Goal: Task Accomplishment & Management: Manage account settings

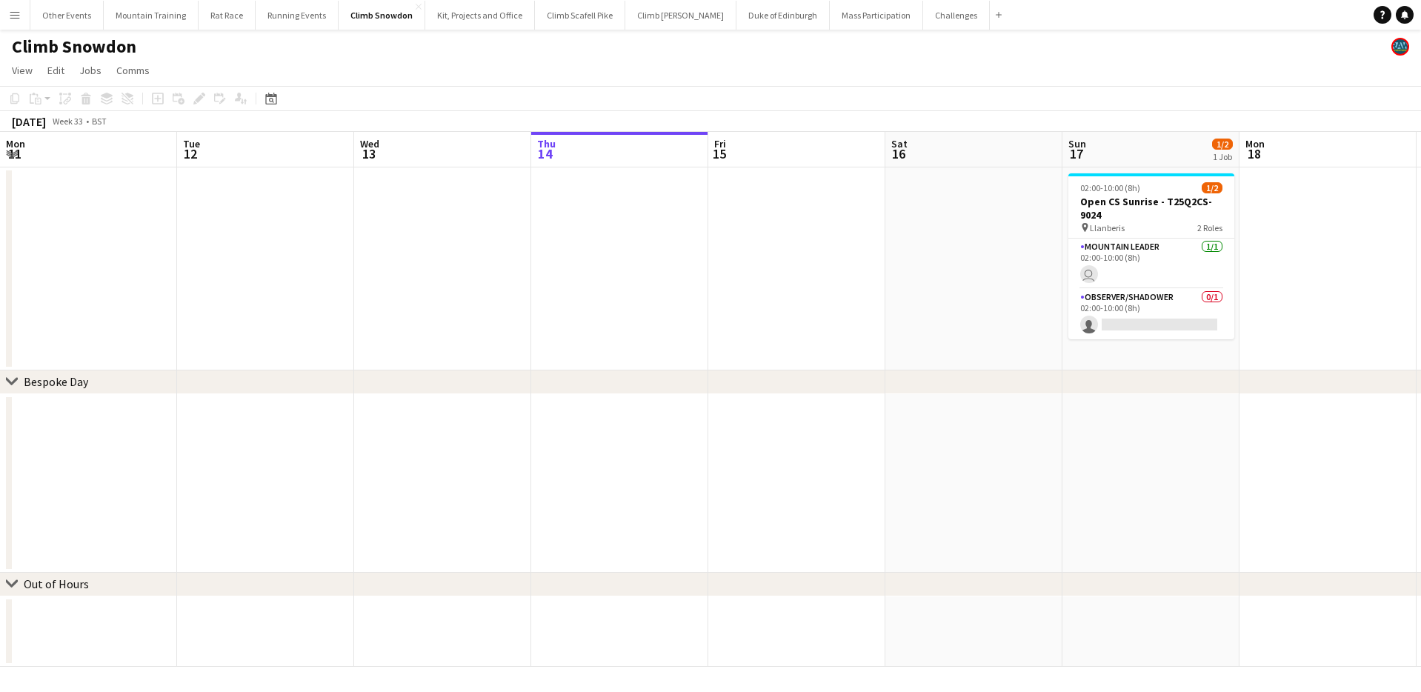
scroll to position [0, 354]
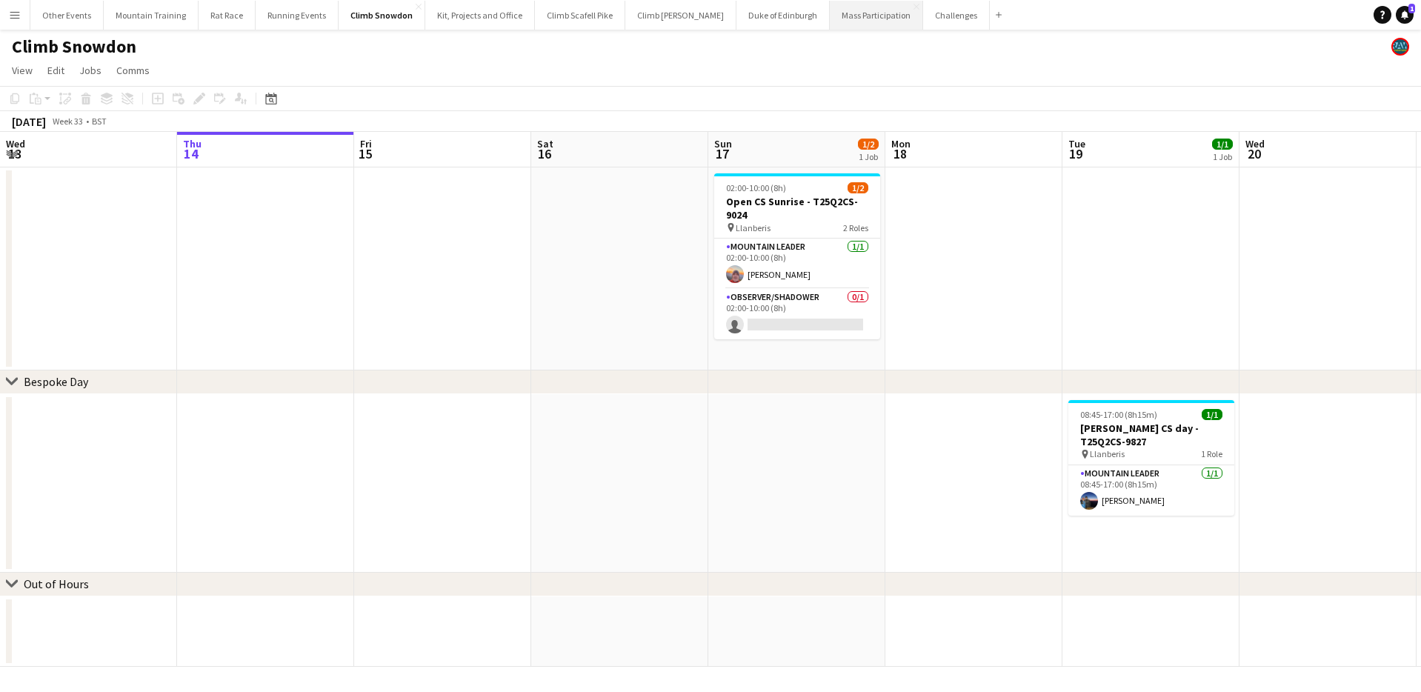
click at [846, 23] on button "Mass Participation Close" at bounding box center [876, 15] width 93 height 29
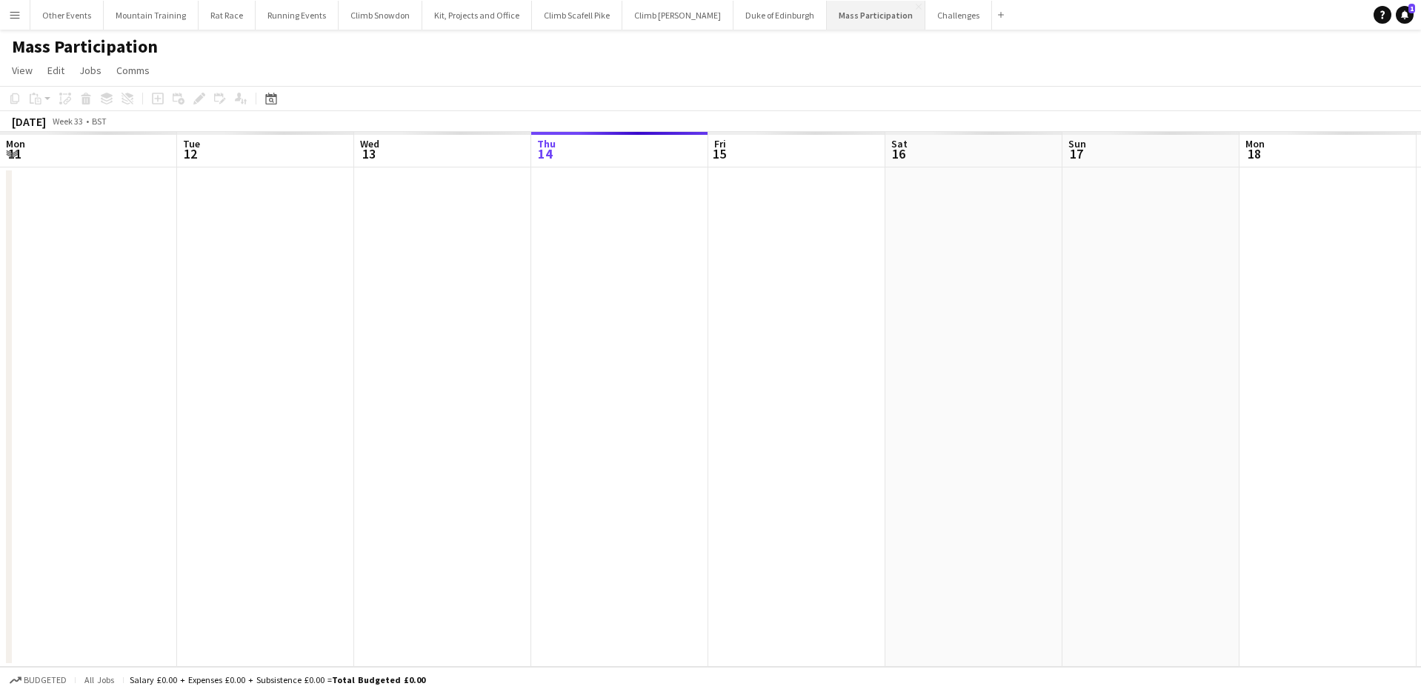
scroll to position [0, 354]
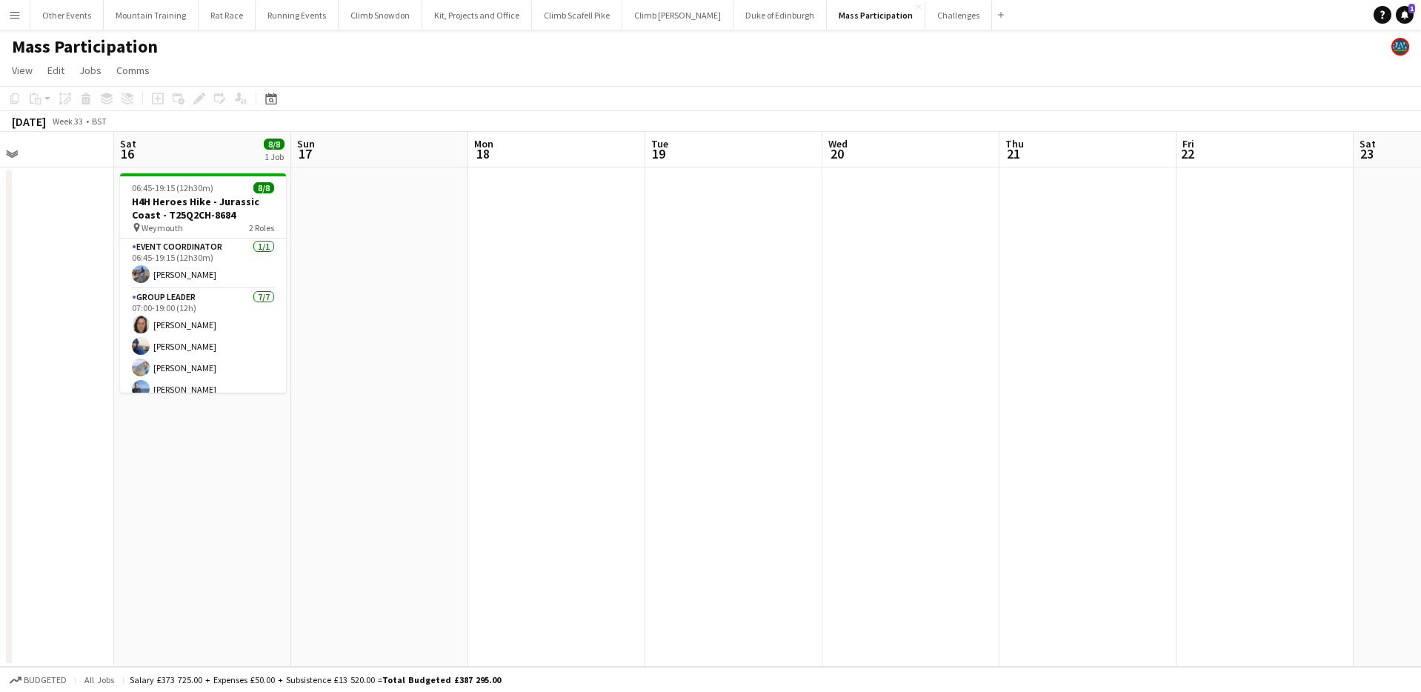
drag, startPoint x: 1143, startPoint y: 217, endPoint x: 544, endPoint y: 199, distance: 599.7
click at [544, 199] on app-calendar-viewport "Tue 12 Wed 13 Thu 14 Fri 15 Sat 16 8/8 1 Job Sun 17 Mon 18 Tue 19 Wed 20 Thu 21…" at bounding box center [710, 399] width 1421 height 535
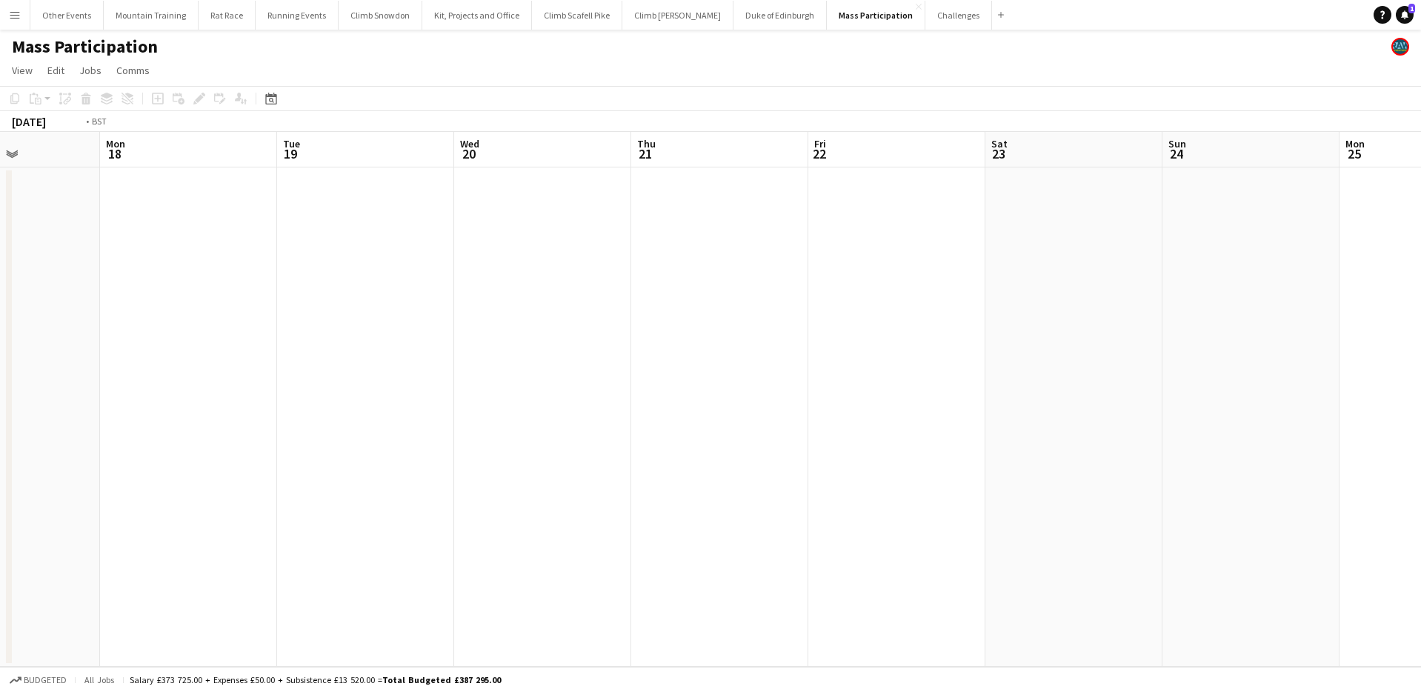
drag, startPoint x: 865, startPoint y: 226, endPoint x: 536, endPoint y: 206, distance: 329.6
click at [536, 206] on app-calendar-viewport "Fri 15 Sat 16 8/8 1 Job Sun 17 Mon 18 Tue 19 Wed 20 Thu 21 Fri 22 Sat 23 Sun 24…" at bounding box center [710, 399] width 1421 height 535
drag, startPoint x: 851, startPoint y: 247, endPoint x: 640, endPoint y: 233, distance: 210.9
click at [639, 234] on app-calendar-viewport "Mon 18 Tue 19 Wed 20 Thu 21 Fri 22 Sat 23 Sun 24 Mon 25 Tue 26 Wed 27 Thu 28 Fr…" at bounding box center [710, 399] width 1421 height 535
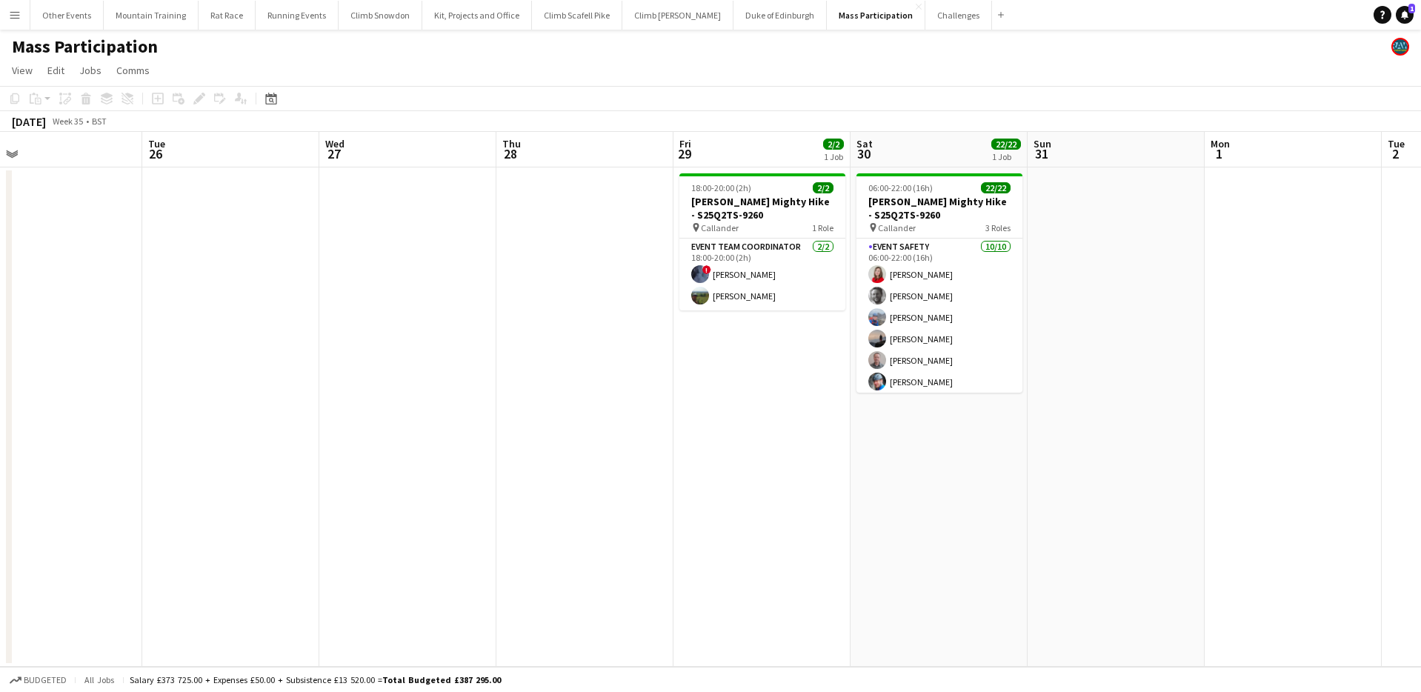
drag, startPoint x: 1058, startPoint y: 236, endPoint x: 459, endPoint y: 202, distance: 599.7
click at [465, 202] on app-calendar-viewport "Fri 22 Sat 23 Sun 24 Mon 25 Tue 26 Wed 27 Thu 28 Fri 29 2/2 1 Job Sat 30 22/22 …" at bounding box center [710, 399] width 1421 height 535
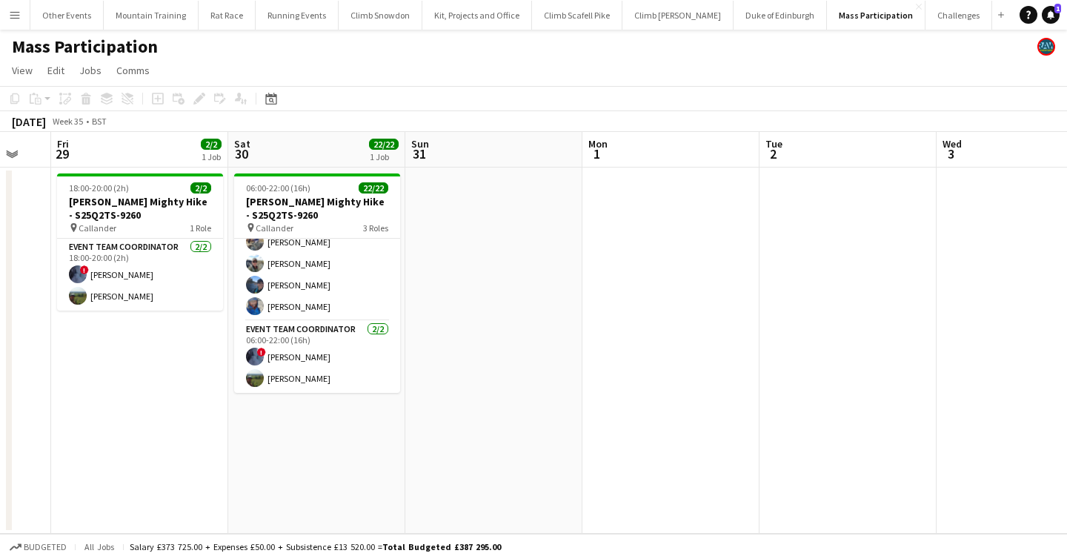
scroll to position [0, 543]
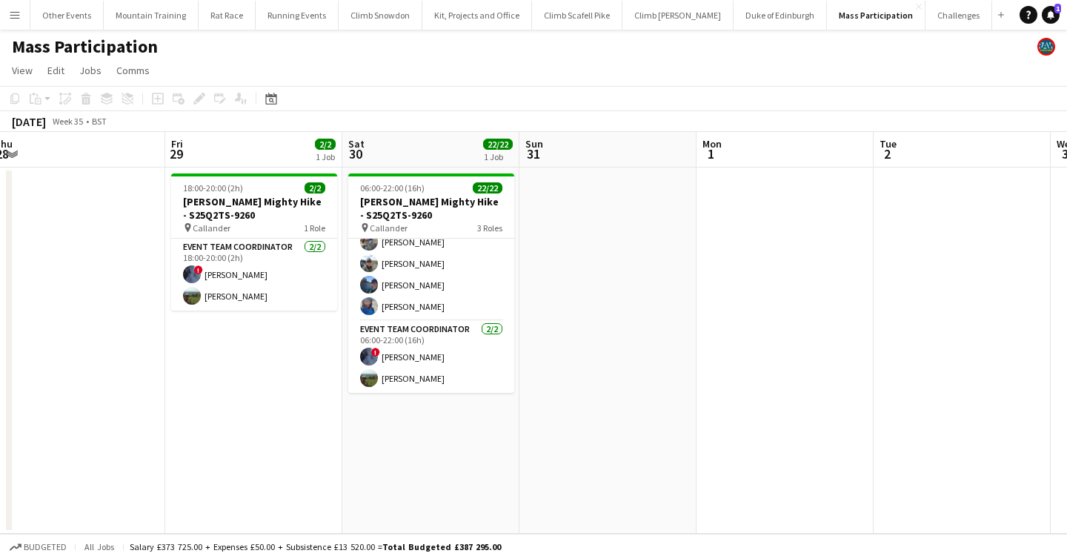
drag, startPoint x: 442, startPoint y: 263, endPoint x: 20, endPoint y: 235, distance: 422.5
click at [0, 238] on app-calendar-viewport "Mon 25 Tue 26 Wed 27 Thu 28 Fri 29 2/2 1 Job Sat 30 22/22 1 Job Sun 31 Mon 1 Tu…" at bounding box center [533, 333] width 1067 height 402
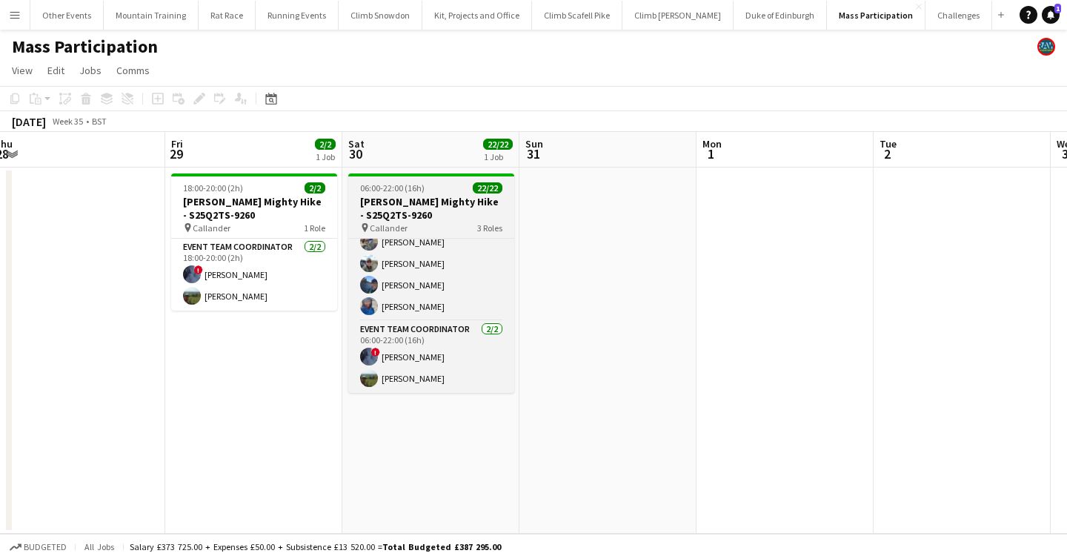
click at [417, 201] on h3 "[PERSON_NAME] Mighty Hike - S25Q2TS-9260" at bounding box center [431, 208] width 166 height 27
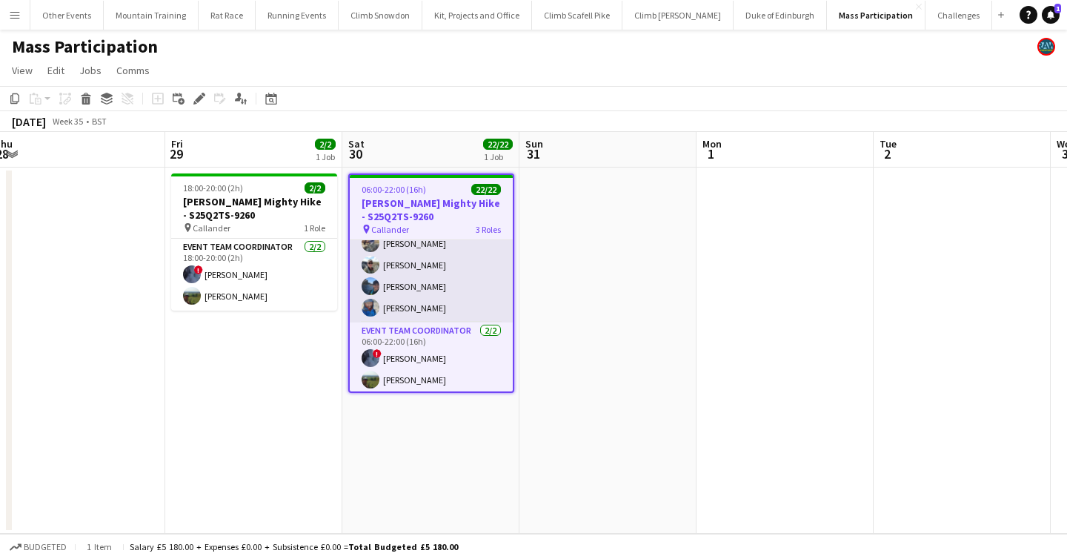
drag, startPoint x: 407, startPoint y: 295, endPoint x: 422, endPoint y: 236, distance: 60.4
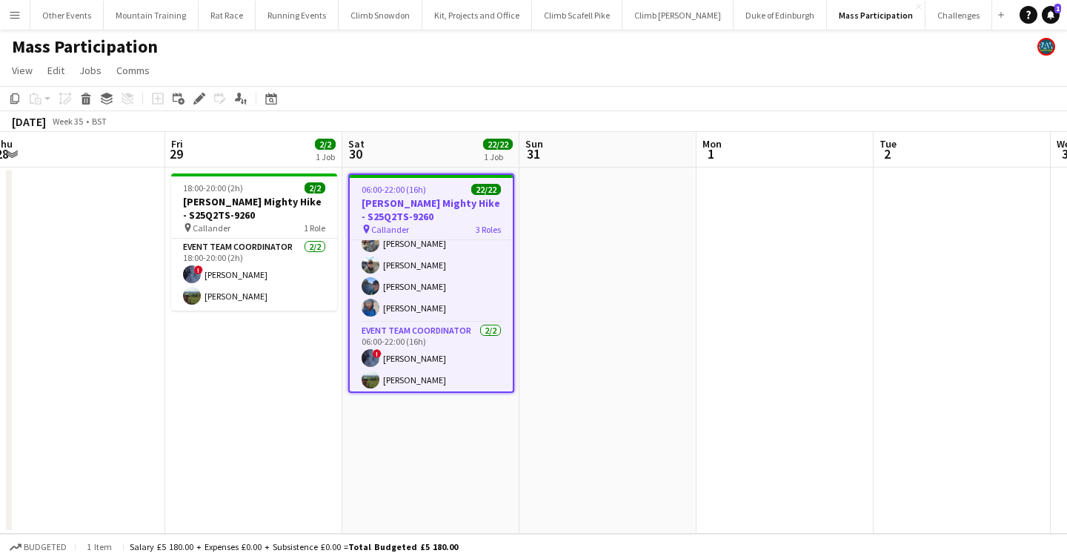
click at [407, 295] on app-card-role "Event Safety - Core Team [DATE] 06:00-22:00 (16h) [PERSON_NAME] [PERSON_NAME] […" at bounding box center [431, 201] width 163 height 244
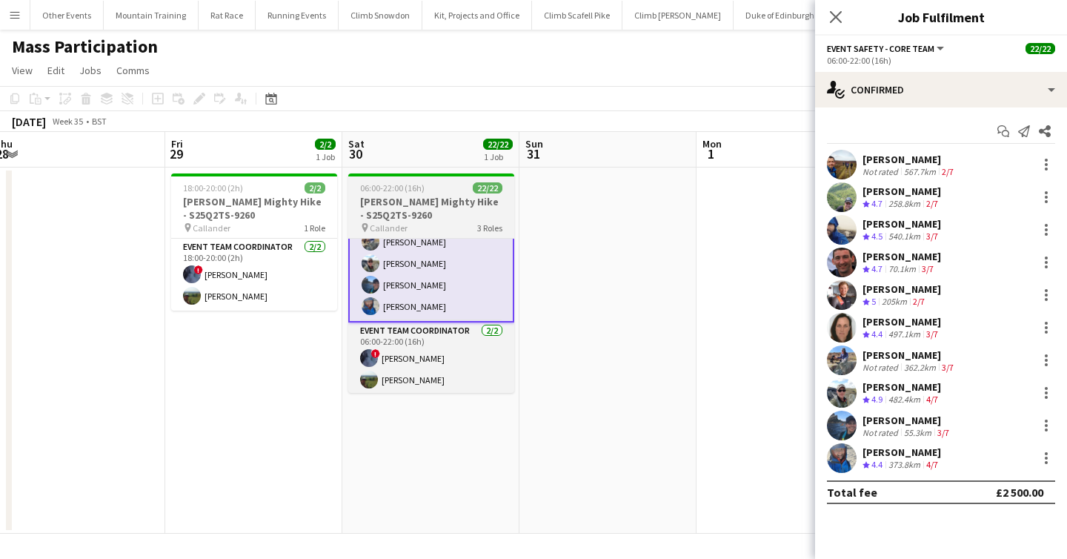
click at [425, 217] on h3 "[PERSON_NAME] Mighty Hike - S25Q2TS-9260" at bounding box center [431, 208] width 166 height 27
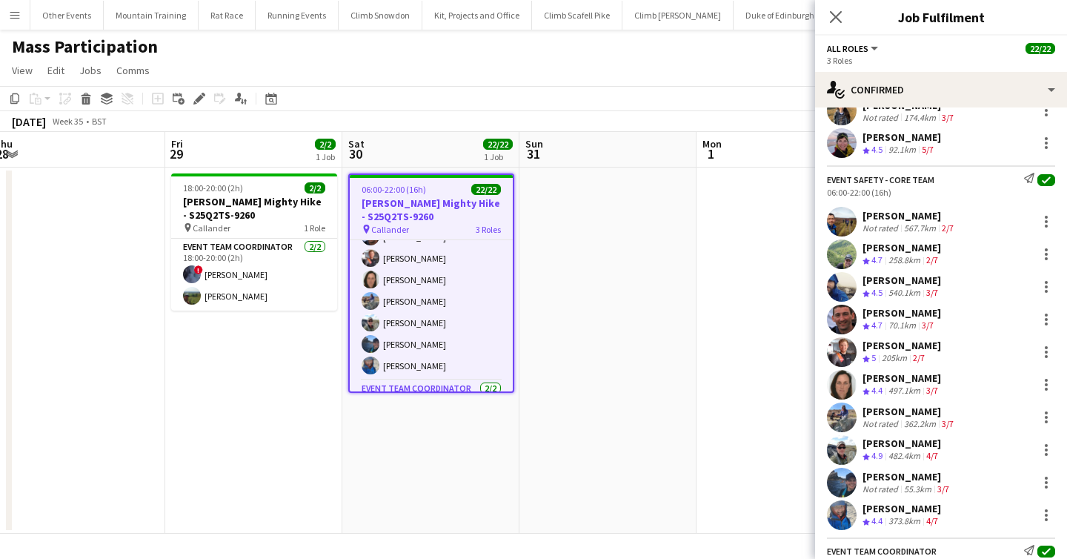
scroll to position [472, 0]
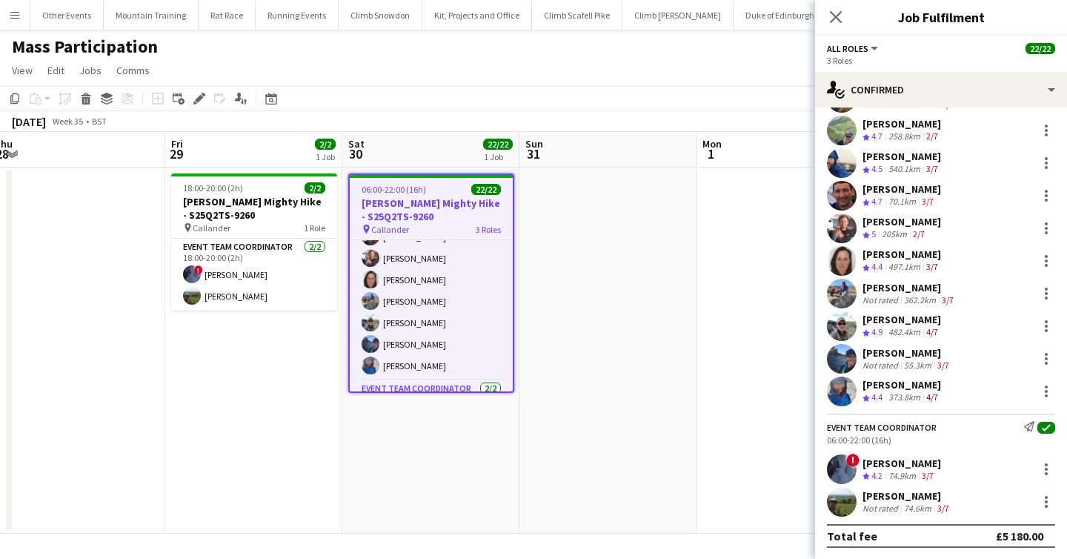
click at [917, 393] on div "373.8km" at bounding box center [904, 397] width 38 height 13
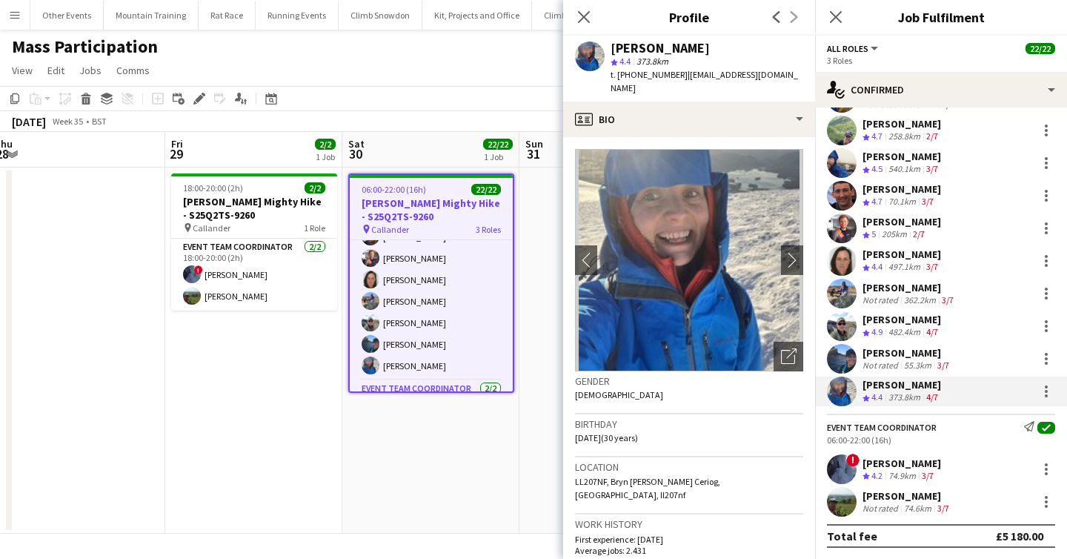
click at [891, 326] on div "482.4km" at bounding box center [904, 332] width 38 height 13
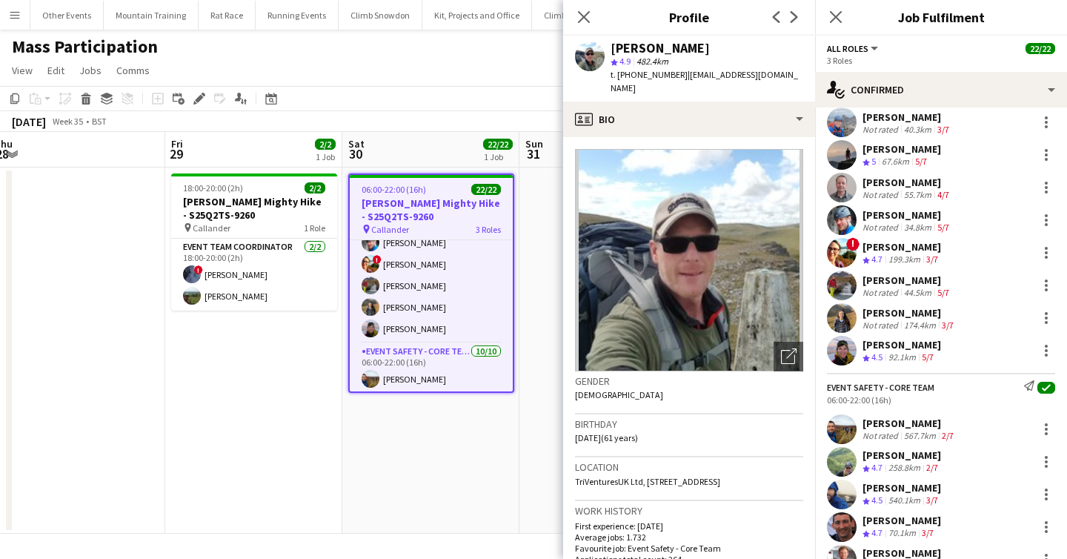
scroll to position [0, 0]
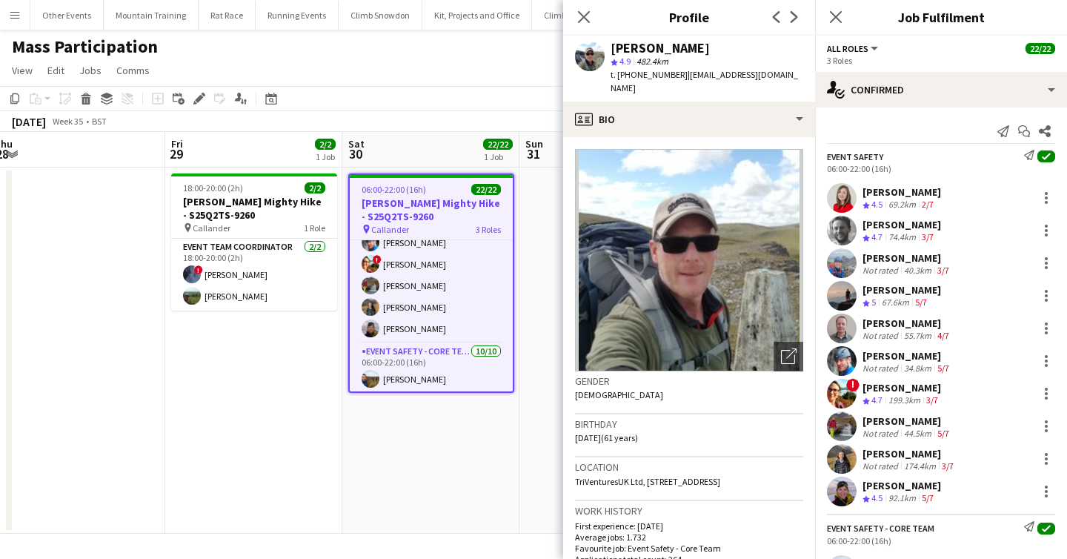
click at [895, 495] on div "92.1km" at bounding box center [901, 498] width 33 height 13
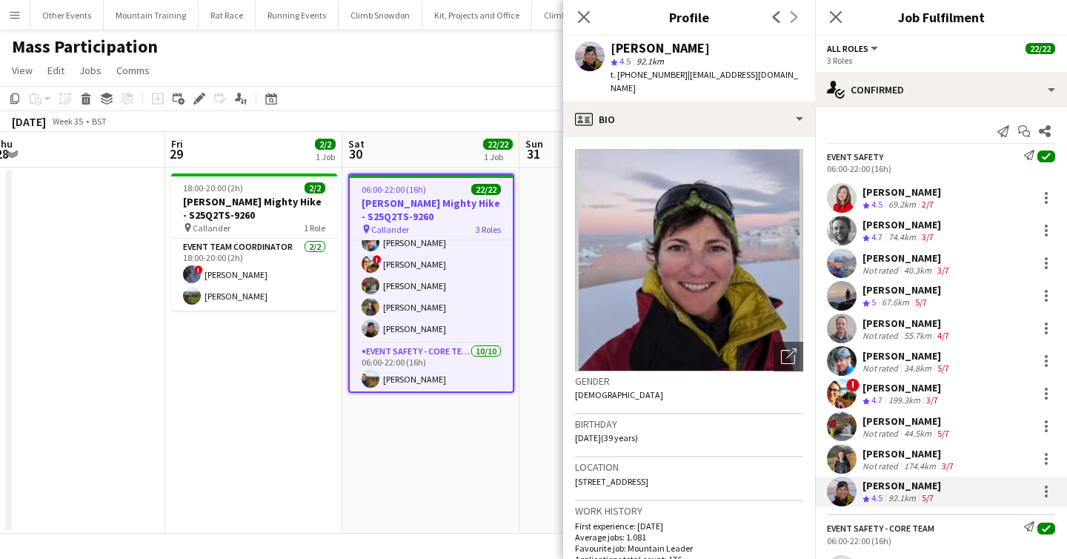
click at [897, 457] on div "[PERSON_NAME]" at bounding box center [909, 453] width 94 height 13
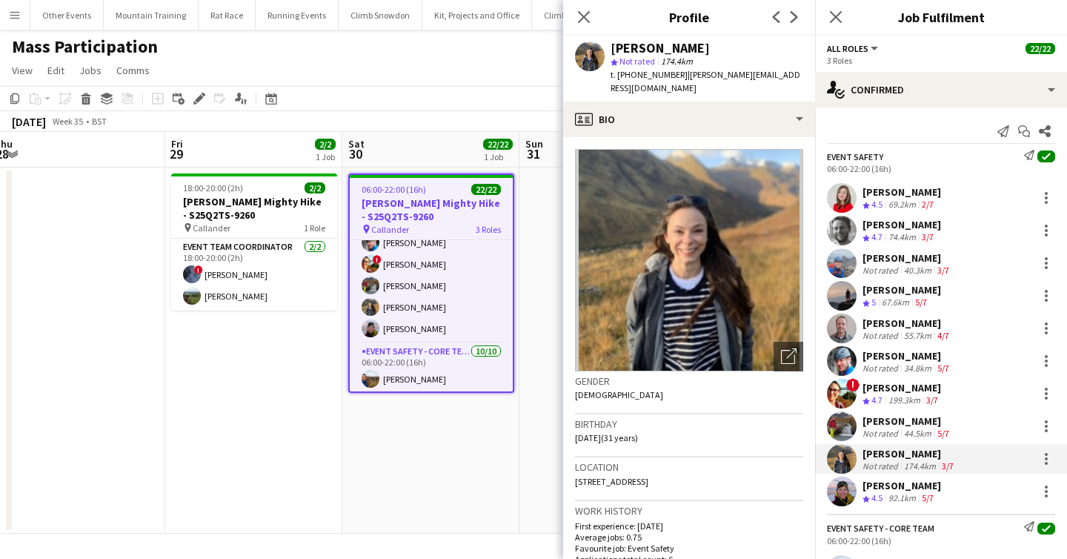
click at [905, 496] on div "92.1km" at bounding box center [901, 498] width 33 height 13
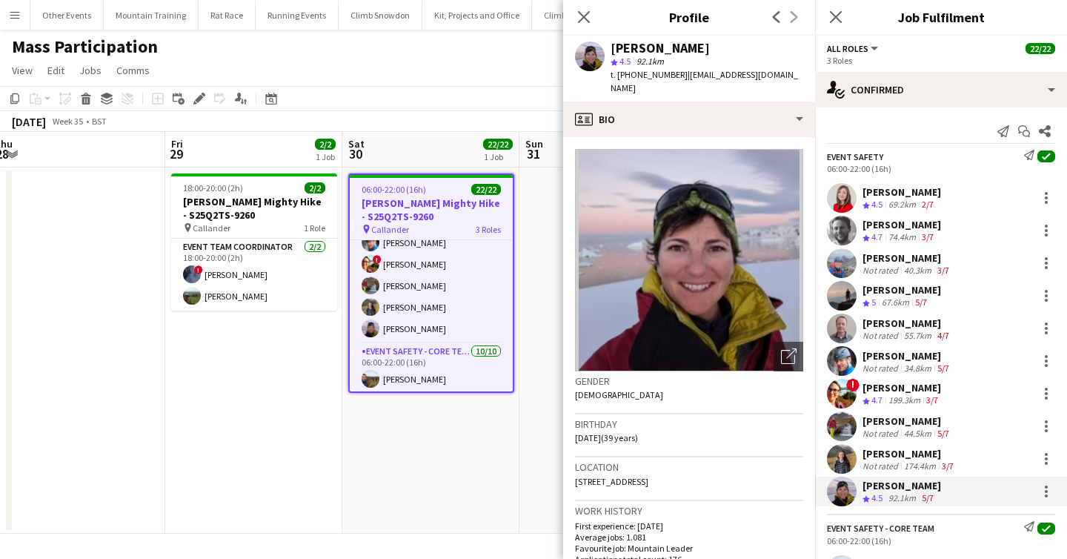
click at [901, 446] on div "[PERSON_NAME] Not rated 174.4km 3/7" at bounding box center [941, 459] width 252 height 30
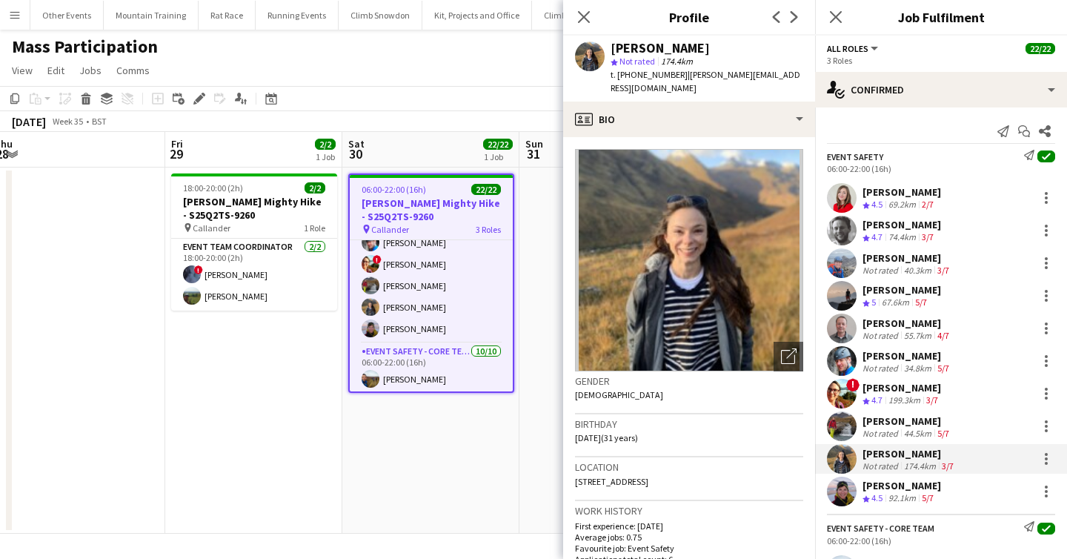
click at [899, 422] on div "[PERSON_NAME]" at bounding box center [907, 420] width 90 height 13
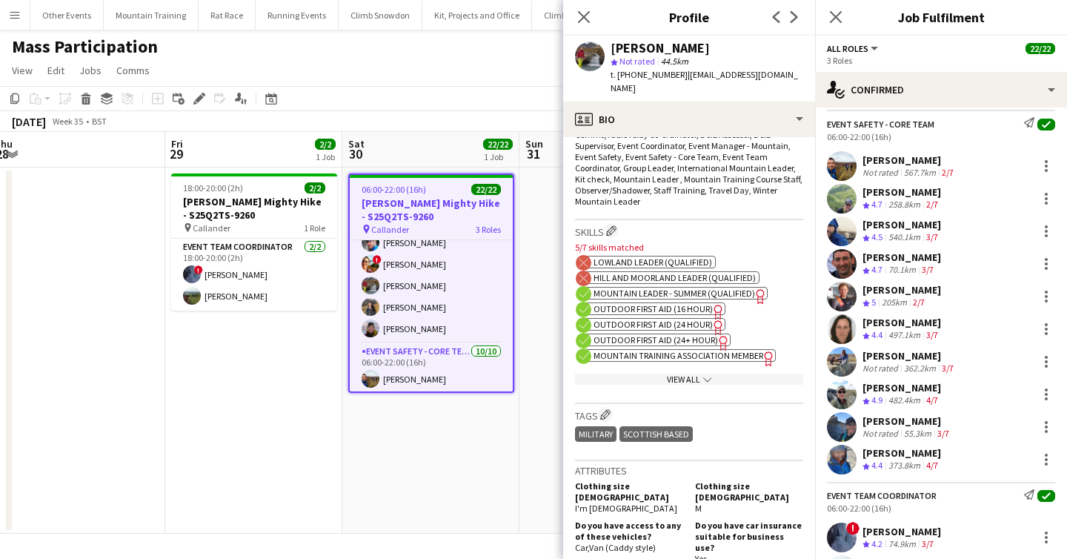
scroll to position [472, 0]
